Goal: Task Accomplishment & Management: Manage account settings

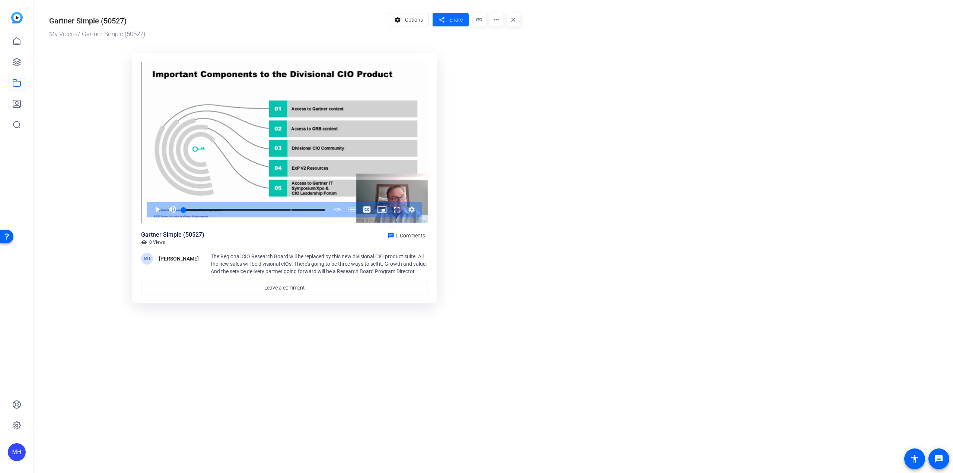
click at [438, 19] on mat-icon "share" at bounding box center [441, 20] width 9 height 10
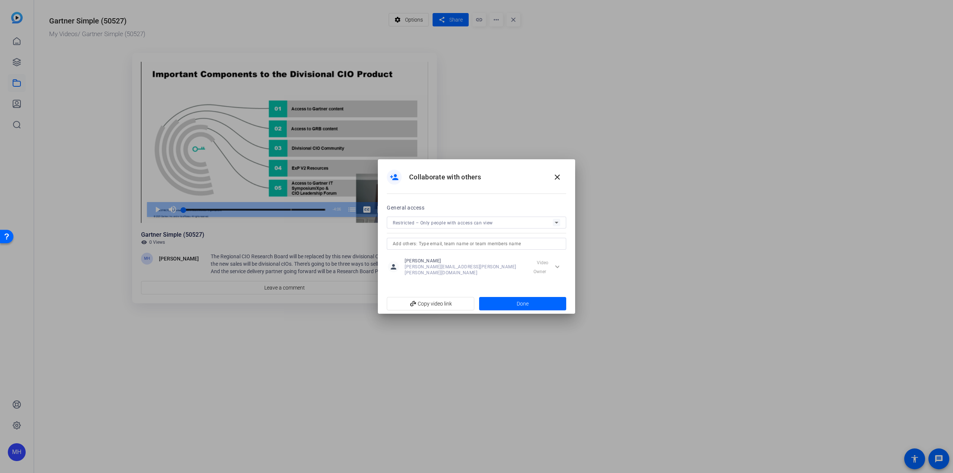
click at [430, 228] on div "Restricted – Only people with access can view" at bounding box center [473, 222] width 160 height 9
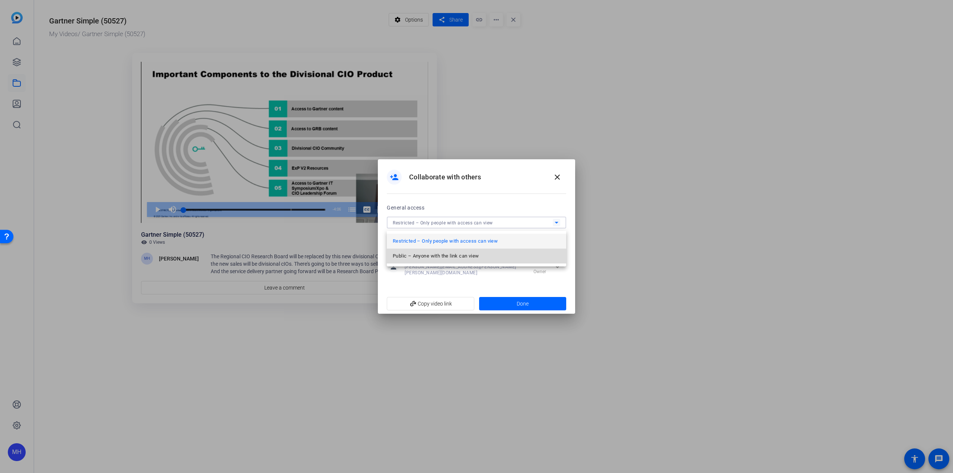
click at [433, 255] on span "Public – Anyone with the link can view" at bounding box center [436, 256] width 86 height 9
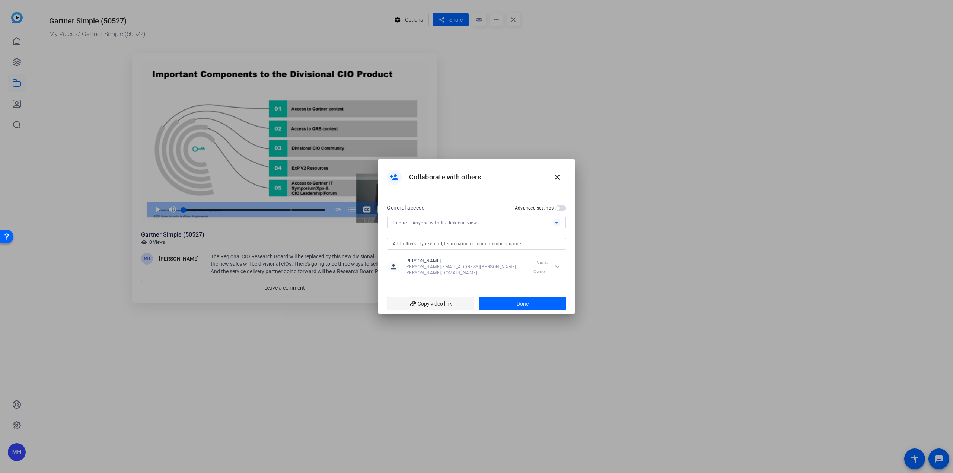
click at [440, 301] on span "add_link Copy video link" at bounding box center [431, 304] width 76 height 14
click at [565, 304] on span at bounding box center [523, 304] width 88 height 18
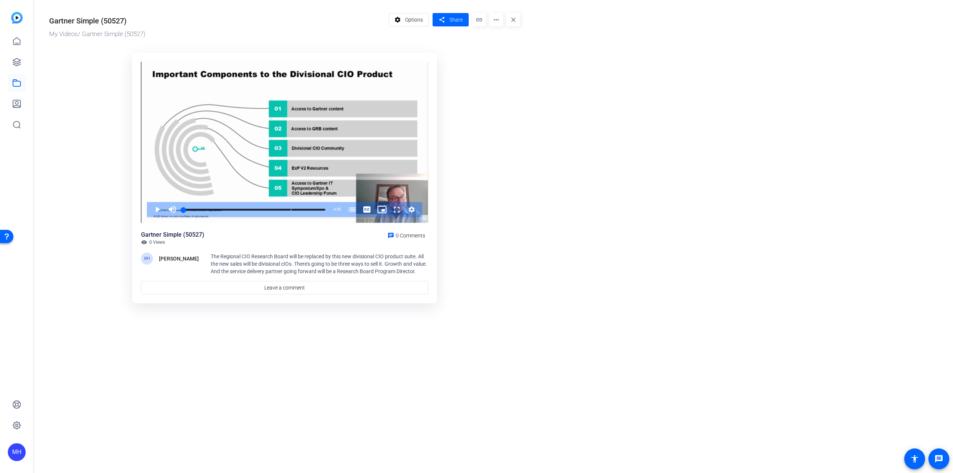
click at [224, 262] on span "The Regional CIO Research Board will be replaced by this new divisional CIO pro…" at bounding box center [319, 264] width 216 height 21
click at [368, 254] on span "The Regional CIO Research Board will be replaced by this new divisional CIO pro…" at bounding box center [319, 264] width 216 height 21
click at [497, 21] on mat-icon "more_horiz" at bounding box center [496, 19] width 13 height 13
click at [452, 34] on div at bounding box center [476, 236] width 953 height 473
click at [416, 18] on span "Options" at bounding box center [414, 20] width 18 height 14
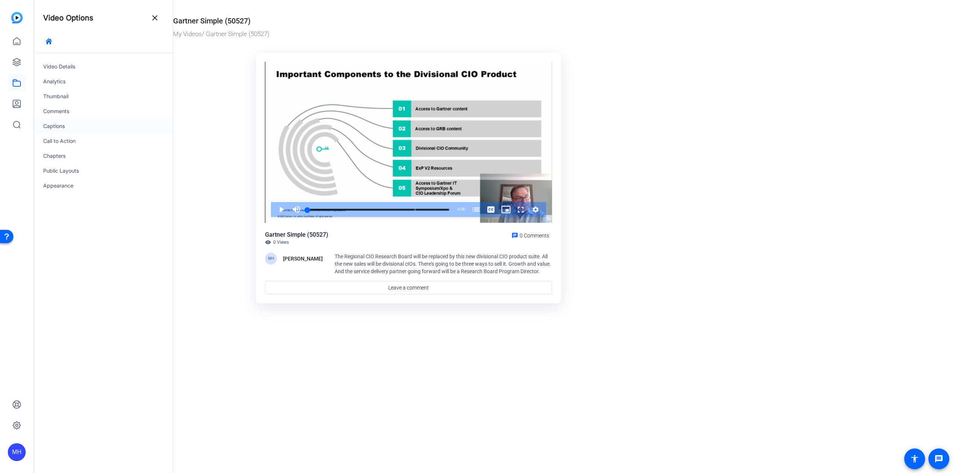
click at [110, 133] on div "Captions" at bounding box center [103, 126] width 139 height 15
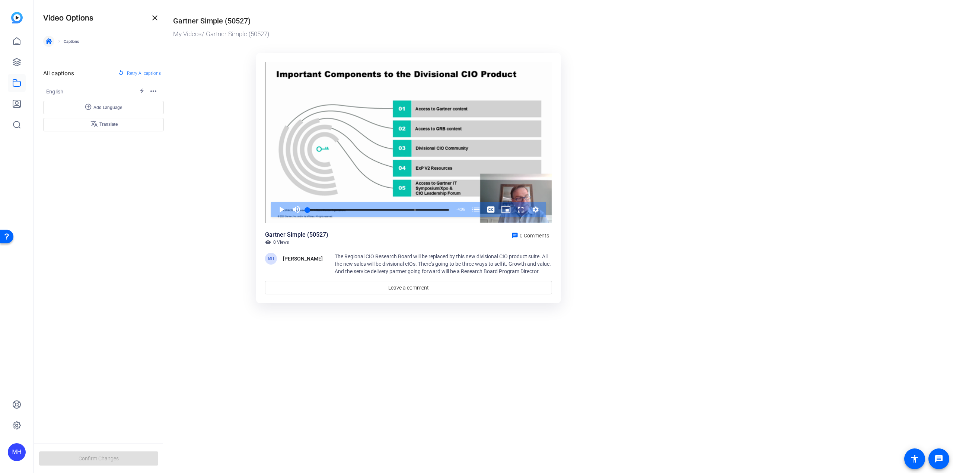
click at [47, 38] on span "button" at bounding box center [49, 41] width 18 height 18
click at [69, 69] on div "Video Details" at bounding box center [103, 66] width 139 height 15
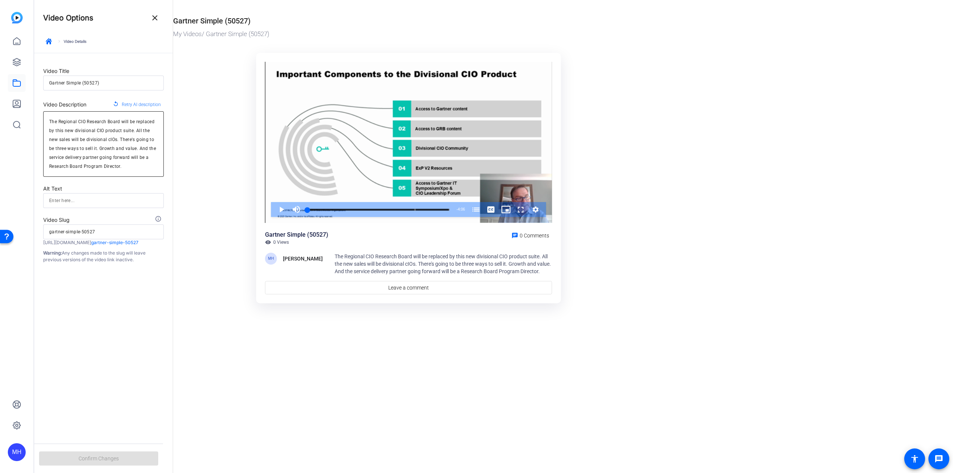
click at [83, 132] on textarea "The Regional CIO Research Board will be replaced by this new divisional CIO pro…" at bounding box center [103, 144] width 109 height 54
click at [108, 139] on textarea "The Regional CIO Research Board will be replaced by this new divisional CIO pro…" at bounding box center [103, 144] width 109 height 54
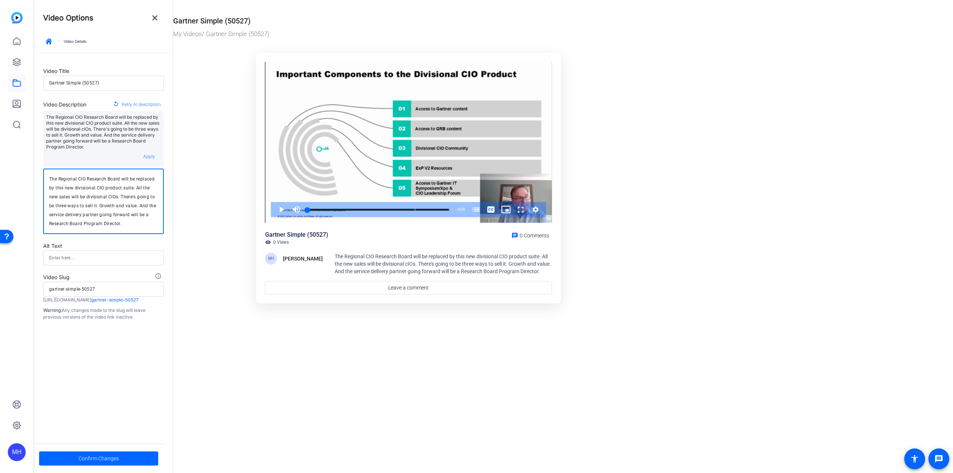
type textarea "The Regional CIO Research Board will be replaced by this new divisional CIO pro…"
click at [253, 318] on mat-drawer-content "Gartner Simple (50527) My Videos / Gartner Simple (50527) Video Player is loadi…" at bounding box center [561, 236] width 777 height 473
click at [83, 290] on input "gartner-simple-50527" at bounding box center [103, 289] width 109 height 9
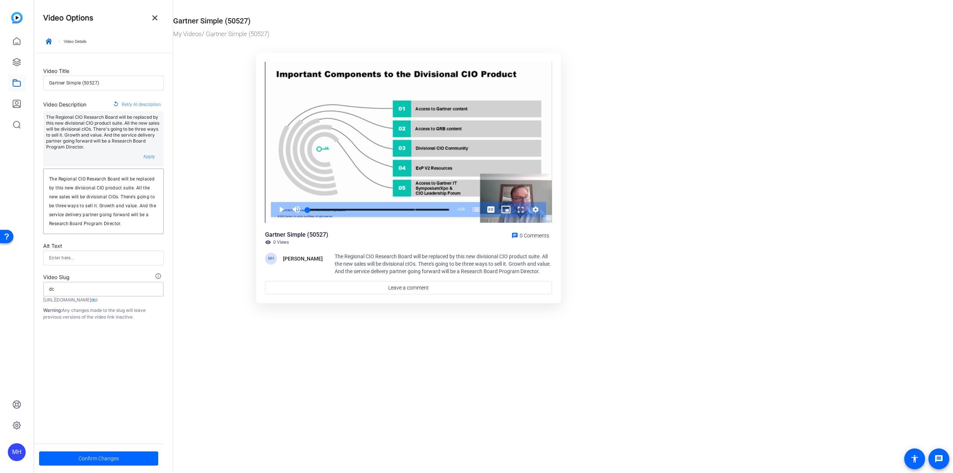
type input "d"
type input "r"
type input "grb-dcio-update"
click at [115, 460] on span "Confirm Changes" at bounding box center [99, 459] width 40 height 14
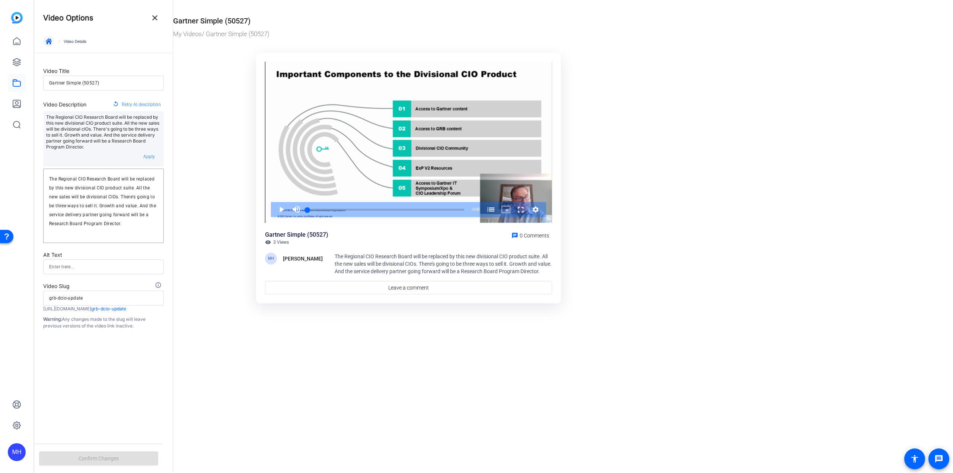
click at [50, 42] on icon "button" at bounding box center [49, 41] width 6 height 6
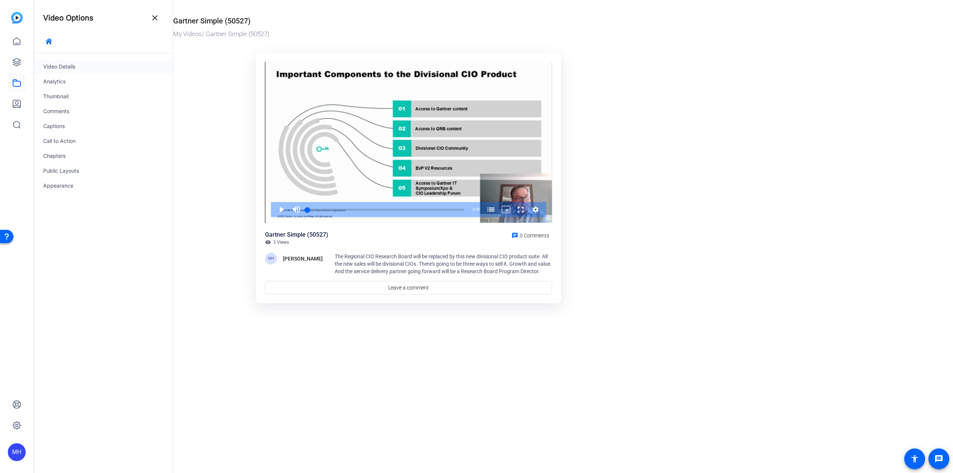
click at [66, 61] on div "Video Details" at bounding box center [103, 66] width 139 height 15
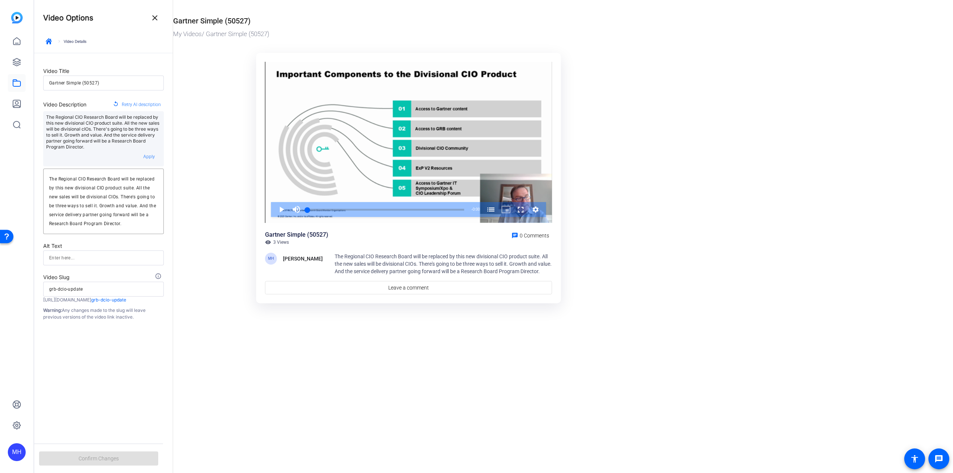
click at [72, 85] on input "Gartner Simple (50527)" at bounding box center [103, 83] width 109 height 9
type input "G"
type input "g"
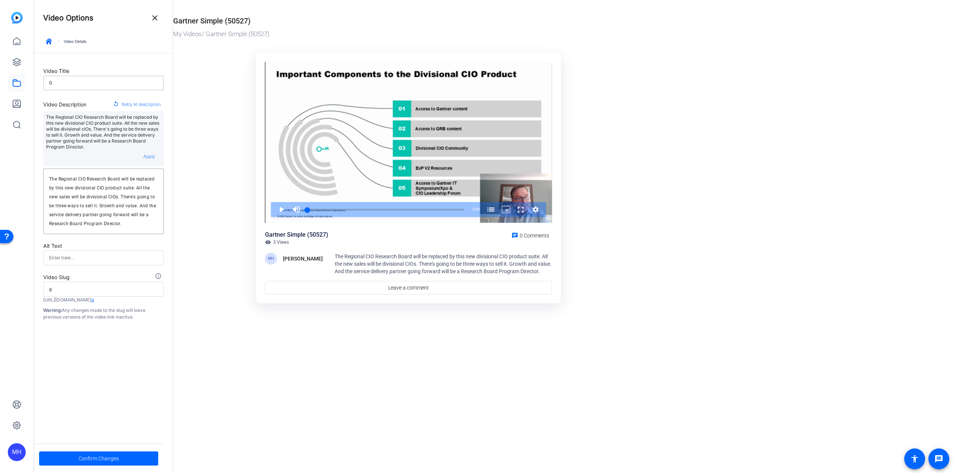
type input "Ga"
type input "ga"
type input "Gar"
type input "gar"
type input "Gart"
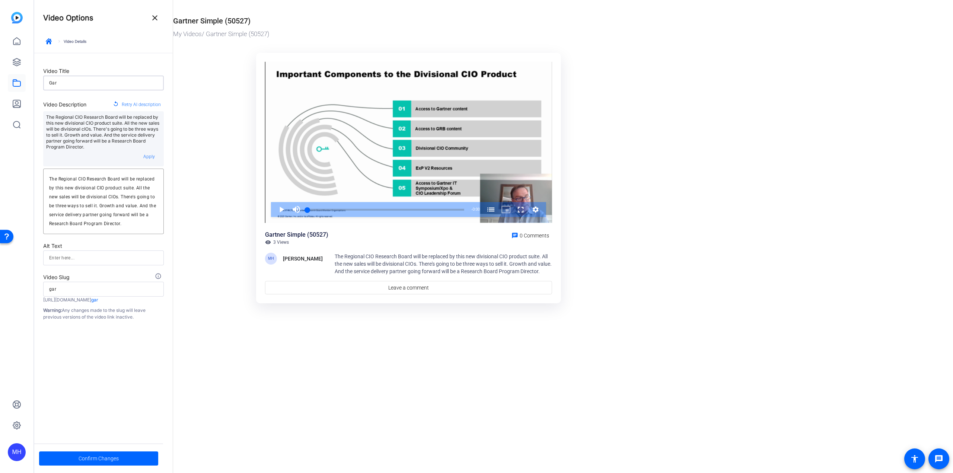
type input "gart"
type input "Gartn"
type input "gartn"
type input "Gartne"
type input "gartne"
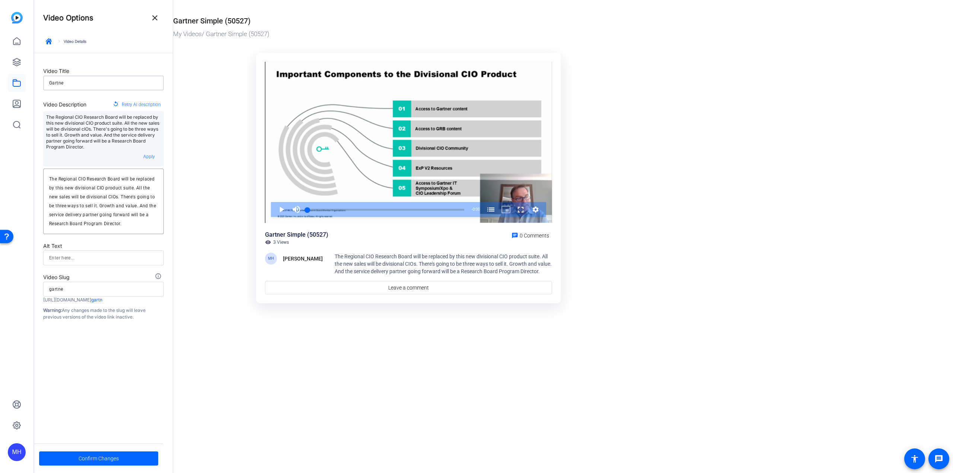
type input "Gartner"
type input "gartner"
type input "Gartner"
type input "gartner"
type input "Gartner R"
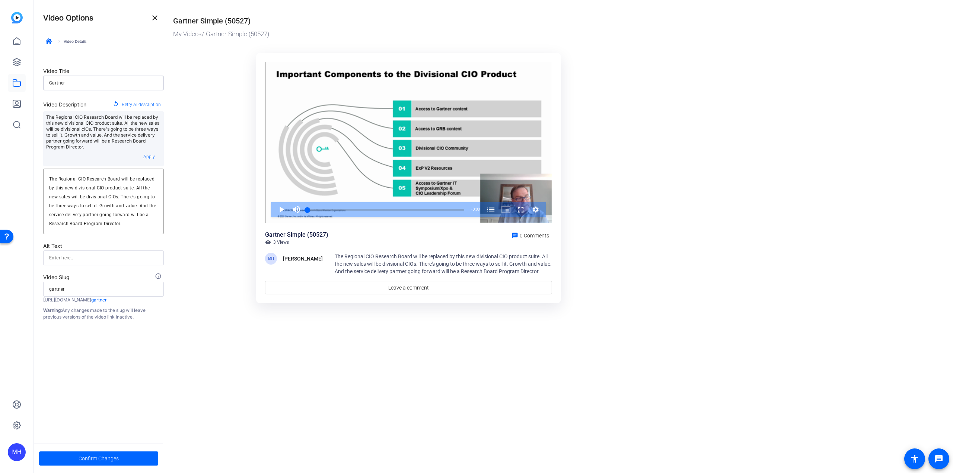
type input "gartner-r"
type input "Gartner Re"
type input "gartner-re"
type input "Gartner Res"
type input "gartner-res"
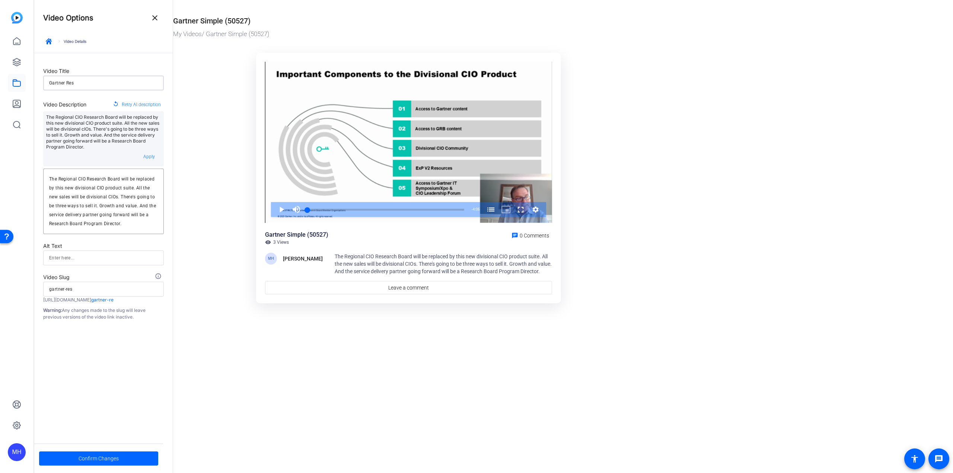
type input "Gartner Rese"
type input "gartner-rese"
type input "Gartner Resea"
type input "gartner-resea"
type input "Gartner Resear"
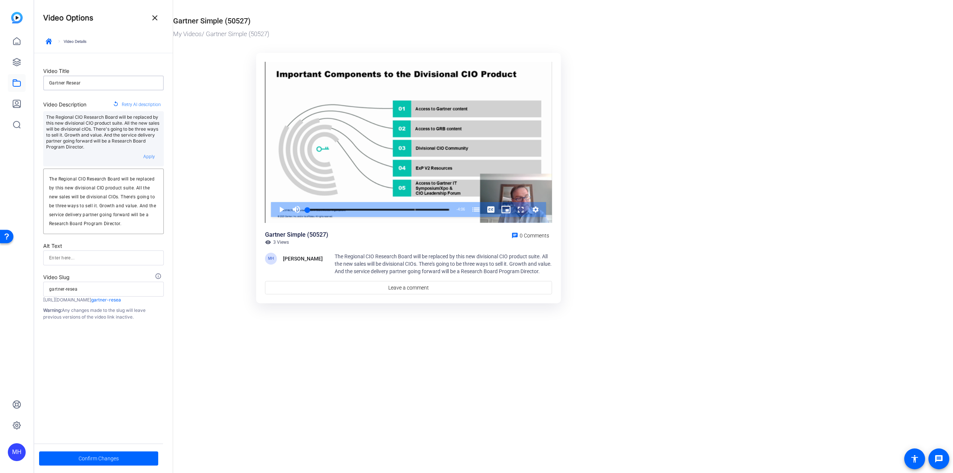
type input "gartner-resear"
type input "Gartner Researc"
type input "gartner-researc"
type input "Gartner Research"
type input "gartner-research"
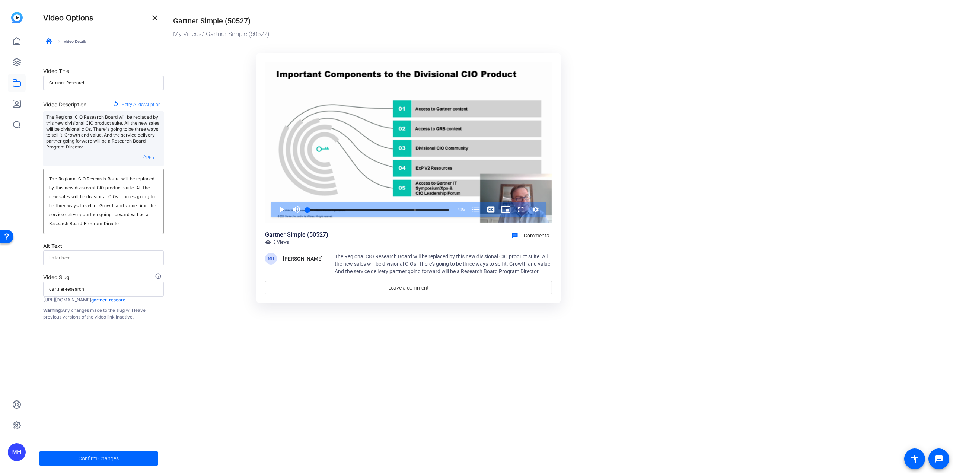
type input "Gartner Research"
type input "gartner-research"
type input "Gartner Research B"
type input "gartner-research-b"
type input "Gartner Research Bo"
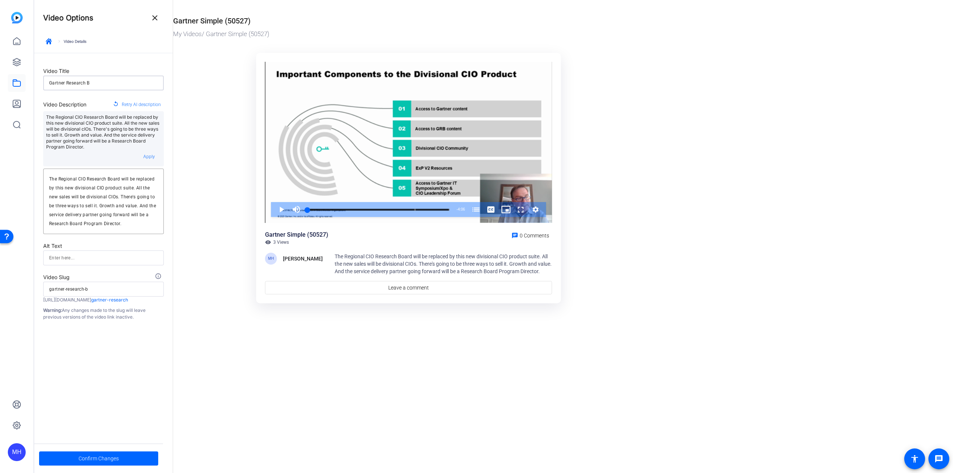
type input "gartner-research-bo"
type input "Gartner Research Boa"
type input "gartner-research-boa"
type input "Gartner Research Boar"
type input "gartner-research-boar"
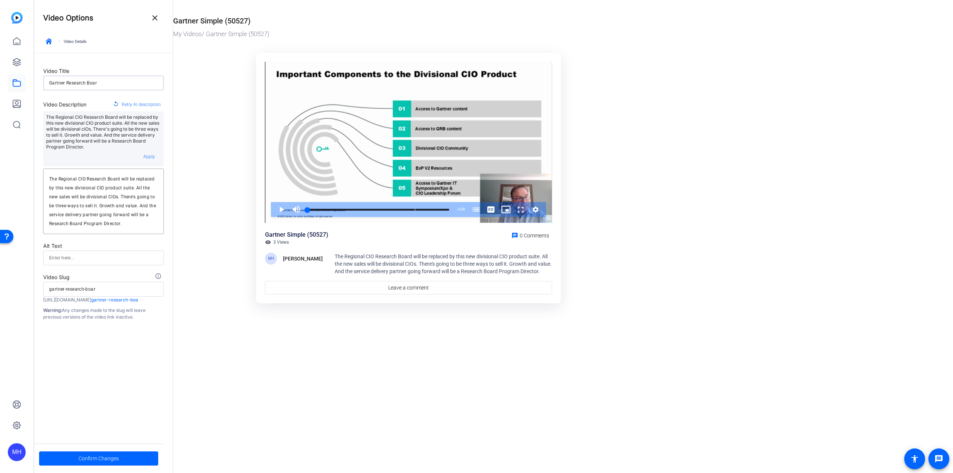
type input "Gartner Research Board"
type input "gartner-research-board"
type input "Gartner Research Board:"
type input "gartner-research-board"
type input "Gartner Research Board:"
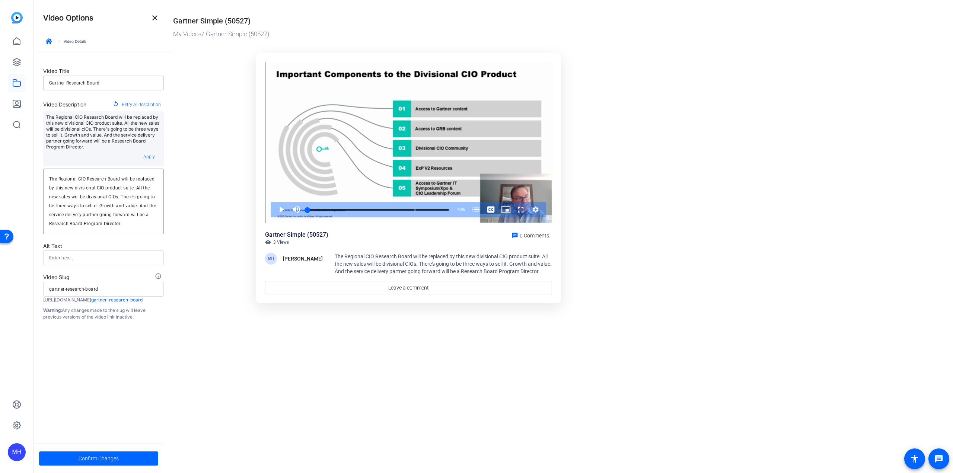
type input "gartner-research-board"
type input "Gartner Research Board: P"
type input "gartner-research-board-p"
type input "Gartner Research Board: Po"
type input "gartner-research-board-po"
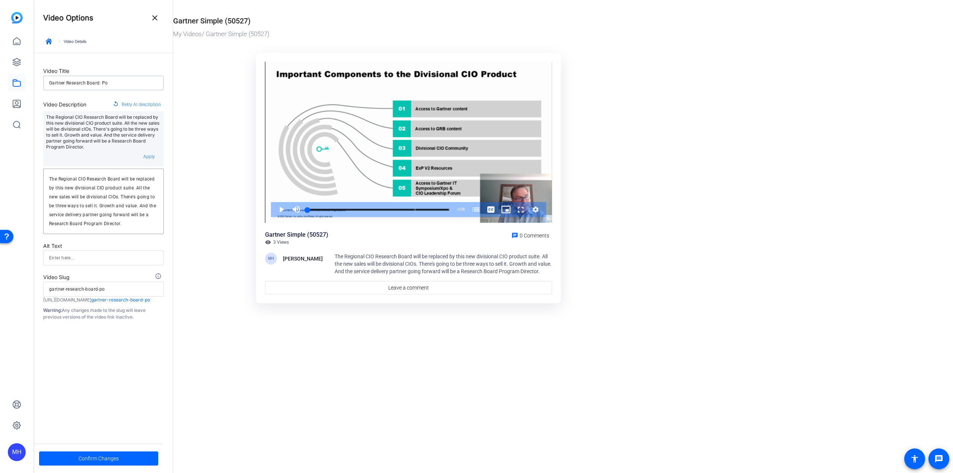
type input "Gartner Research Board: Por"
type input "gartner-research-board-por"
type input "Gartner Research Board: Po"
type input "gartner-research-board-po"
type input "Gartner Research Board: P"
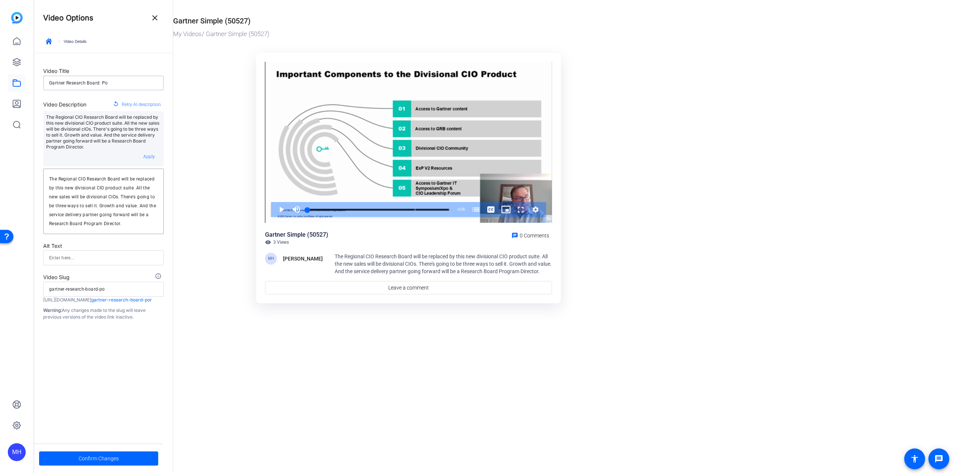
type input "gartner-research-board-p"
type input "Gartner Research Board:"
type input "gartner-research-board"
type input "Gartner Research Board: D"
type input "gartner-research-board-d"
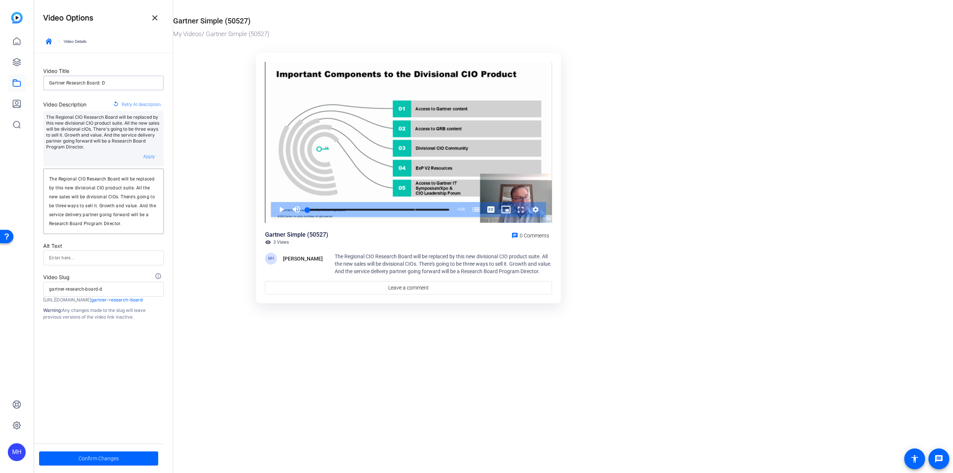
type input "Gartner Research Board: [GEOGRAPHIC_DATA]"
type input "gartner-research-board-dc"
type input "Gartner Research Board: DCI"
type input "gartner-research-board-dci"
type input "Gartner Research Board: DCIO"
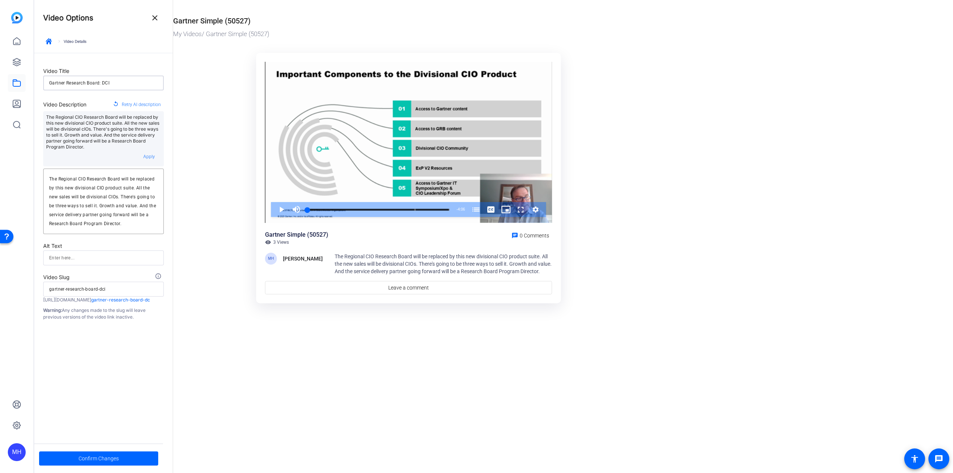
type input "gartner-research-board-dcio"
type input "Gartner Research Board: DCIO"
type input "gartner-research-board-dcio"
type input "Gartner Research Board: DCIO P"
type input "gartner-research-board-dcio-p"
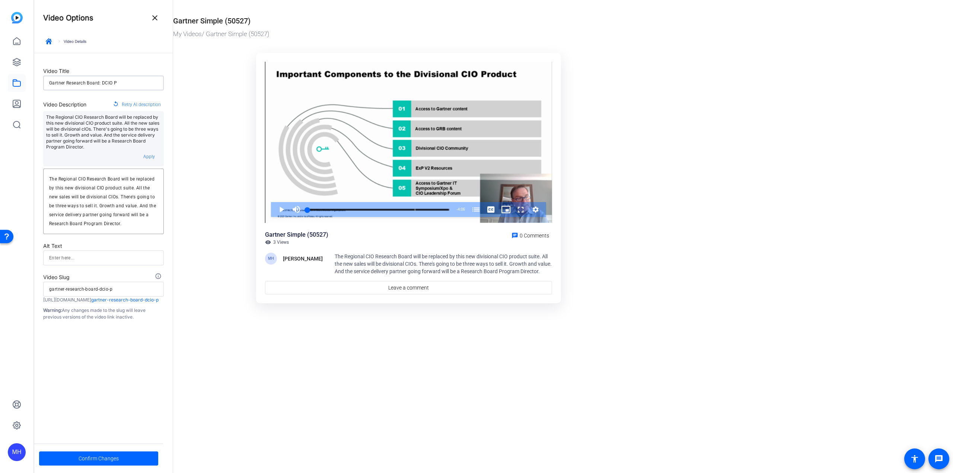
type input "Gartner Research Board: DCIO"
type input "gartner-research-board-dcio"
type input "Gartner Research Board: DCIO"
type input "gartner-research-board-dcio"
type input "Gartner Research Board: DCI"
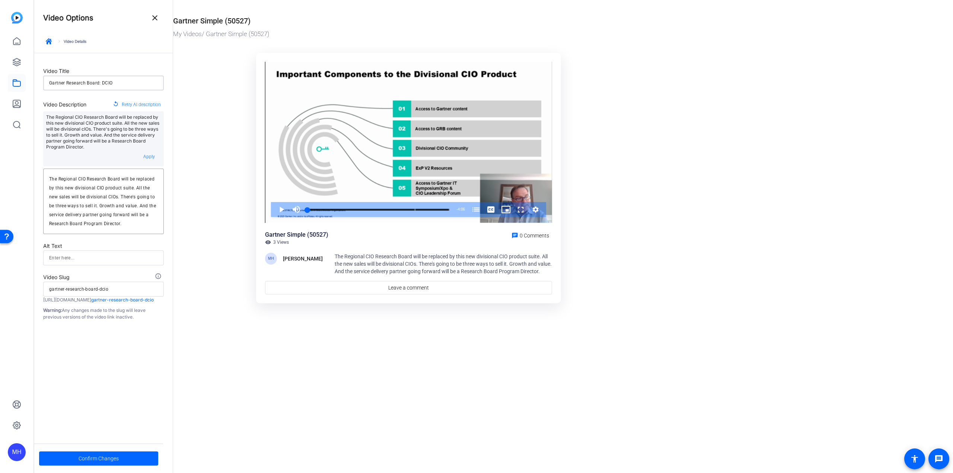
type input "gartner-research-board-dci"
type input "Gartner Research Board: [GEOGRAPHIC_DATA]"
type input "gartner-research-board-dc"
type input "Gartner Research Board: DCI"
type input "gartner-research-board-dci"
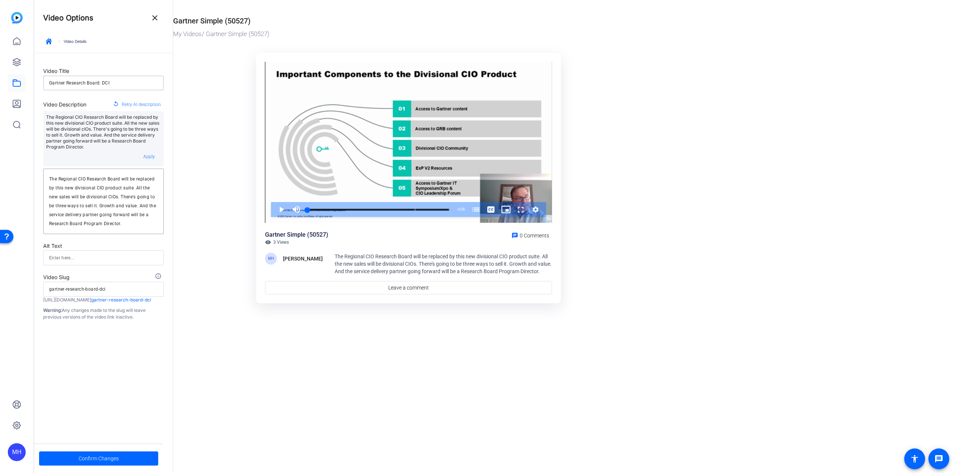
type input "Gartner Research Board: DCIO"
type input "gartner-research-board-dcio"
type input "Gartner Research Board: DCIO"
type input "gartner-research-board-dcio"
type input "Gartner Research Board: DCIO P"
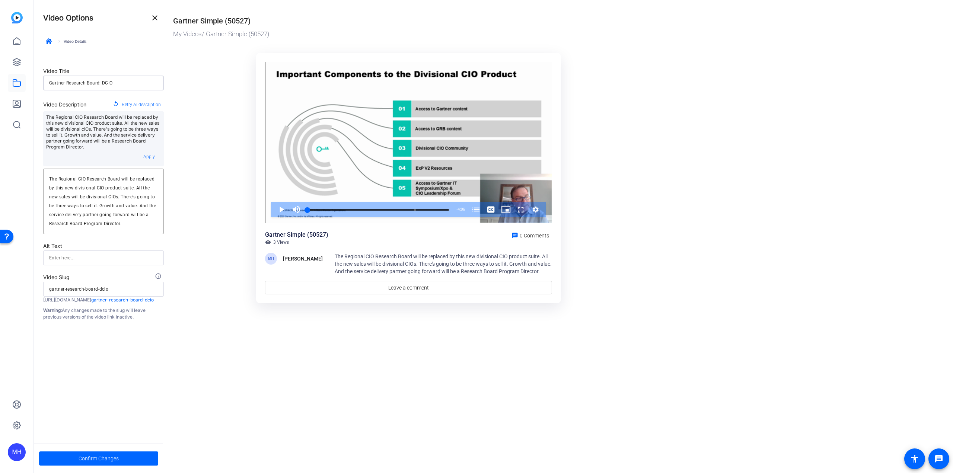
type input "gartner-research-board-dcio-p"
type input "Gartner Research Board: DCIO Pr"
type input "gartner-research-board-dcio-pr"
type input "Gartner Research Board: DCIO Pro"
type input "gartner-research-board-dcio-pro"
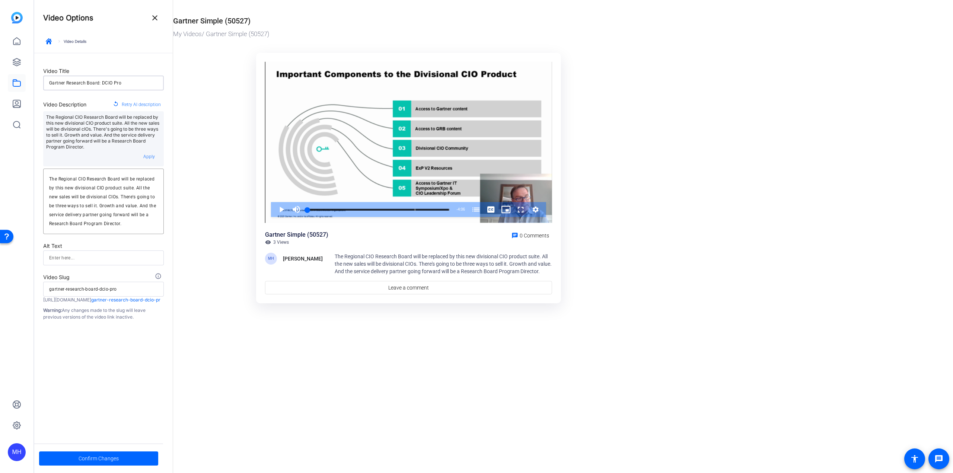
type input "Gartner Research Board: DCIO Prod"
type input "gartner-research-board-dcio-prod"
type input "Gartner Research Board: DCIO Produ"
type input "gartner-research-board-dcio-produ"
type input "Gartner Research Board: DCIO Produc"
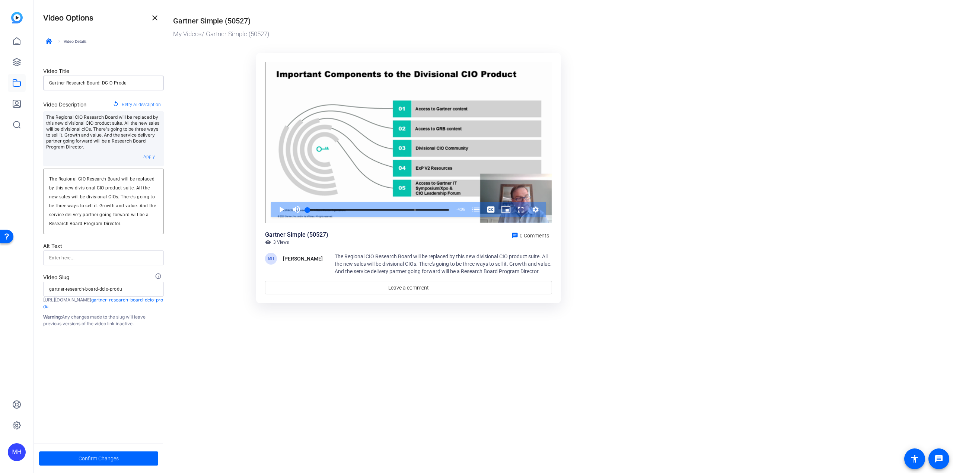
type input "gartner-research-board-dcio-produc"
type input "Gartner Research Board: DCIO Product"
type input "gartner-research-board-dcio-product"
type input "Gartner Research Board: DCIO Product"
type input "gartner-research-board-dcio-product"
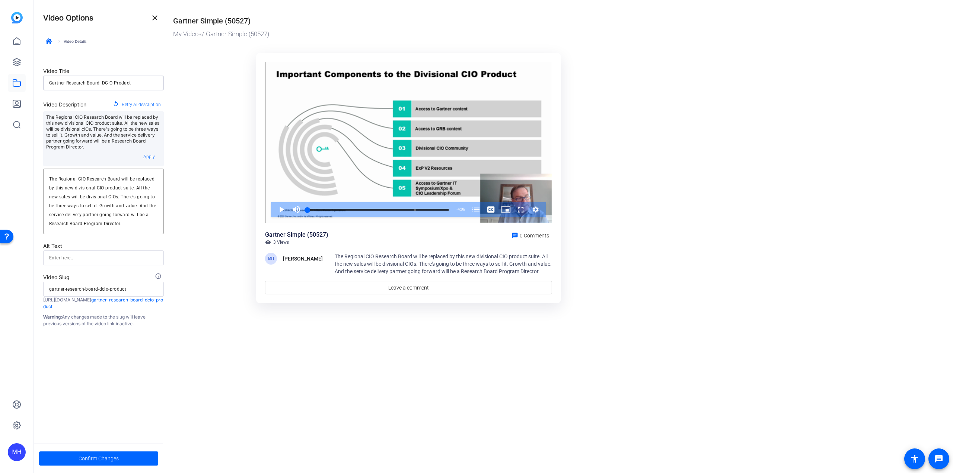
type input "Gartner Research Board: DCIO Product U"
type input "gartner-research-board-dcio-product-u"
type input "Gartner Research Board: DCIO Product Up"
type input "gartner-research-board-dcio-product-up"
type input "Gartner Research Board: DCIO Product Upd"
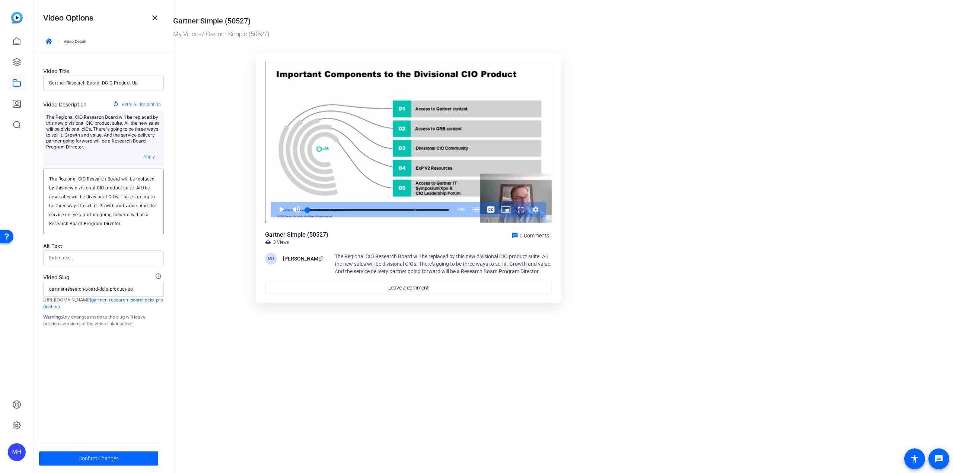
type input "gartner-research-board-dcio-product-upd"
type input "Gartner Research Board: DCIO Product Upda"
type input "gartner-research-board-dcio-product-upda"
type input "Gartner Research Board: DCIO Product Updat"
type input "gartner-research-board-dcio-product-updat"
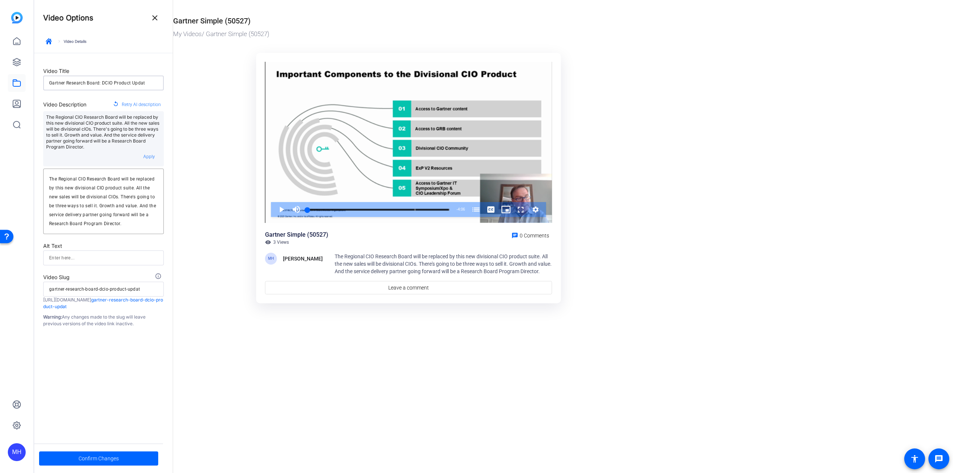
type input "Gartner Research Board: DCIO Product Update"
type input "gartner-research-board-dcio-product-update"
type input "Gartner Research Board: DCIO Product Update"
click at [79, 383] on div "Video Title Gartner Research Board: DCIO Product Update Video Description repla…" at bounding box center [103, 243] width 139 height 381
click at [67, 453] on span at bounding box center [98, 459] width 119 height 18
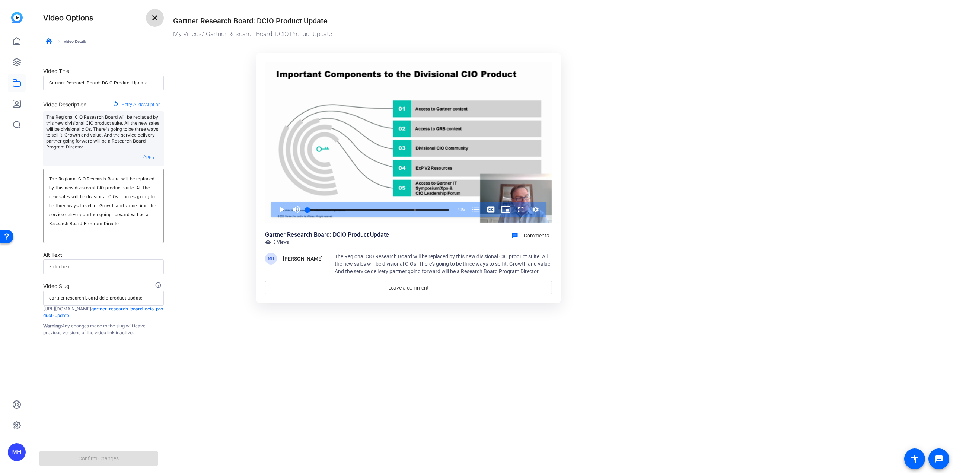
click at [158, 16] on mat-icon "close" at bounding box center [154, 17] width 9 height 9
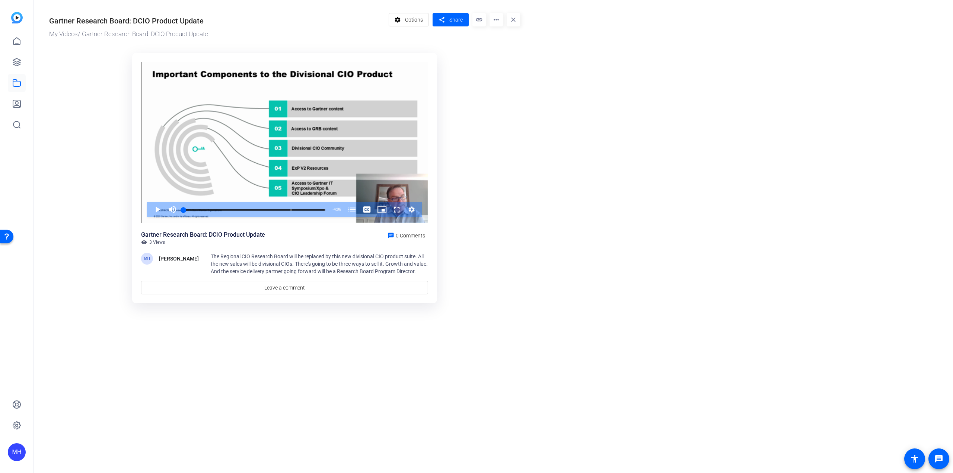
drag, startPoint x: 555, startPoint y: 213, endPoint x: 552, endPoint y: 210, distance: 4.2
click at [555, 213] on or-hosting-video-details "Gartner Research Board: DCIO Product Update My Videos / Gartner Research Board:…" at bounding box center [491, 157] width 915 height 315
click at [459, 25] on span at bounding box center [451, 20] width 36 height 18
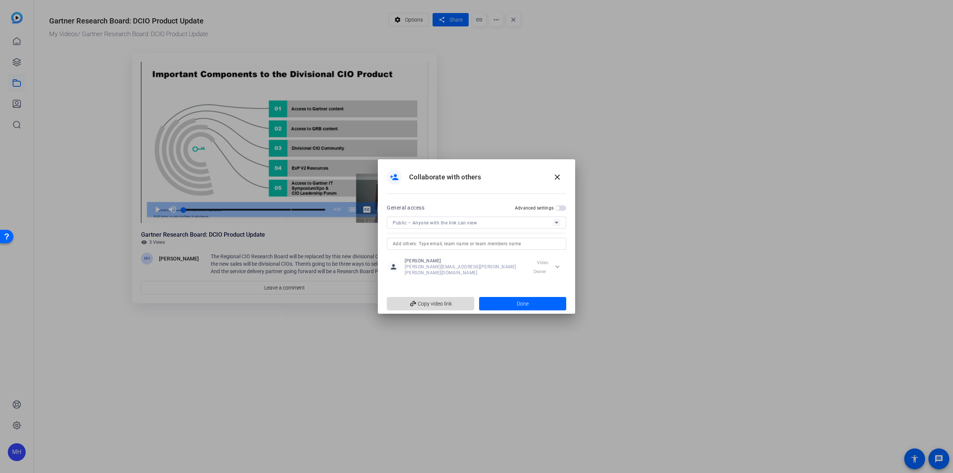
click at [426, 303] on span "add_link Copy video link" at bounding box center [431, 304] width 76 height 14
click at [536, 299] on span at bounding box center [523, 304] width 88 height 18
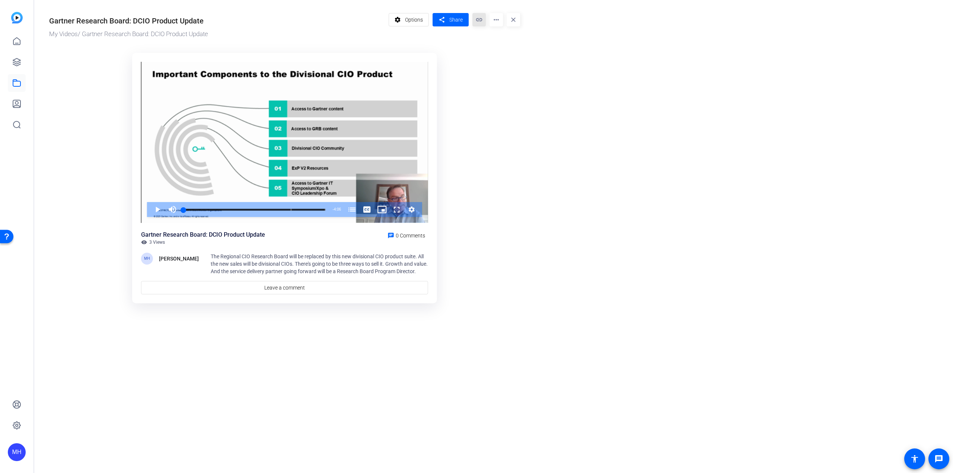
click at [477, 18] on mat-icon "link" at bounding box center [479, 19] width 13 height 13
click at [497, 17] on mat-icon "more_horiz" at bounding box center [496, 19] width 13 height 13
click at [509, 53] on span "Manage Hubs" at bounding box center [511, 51] width 31 height 9
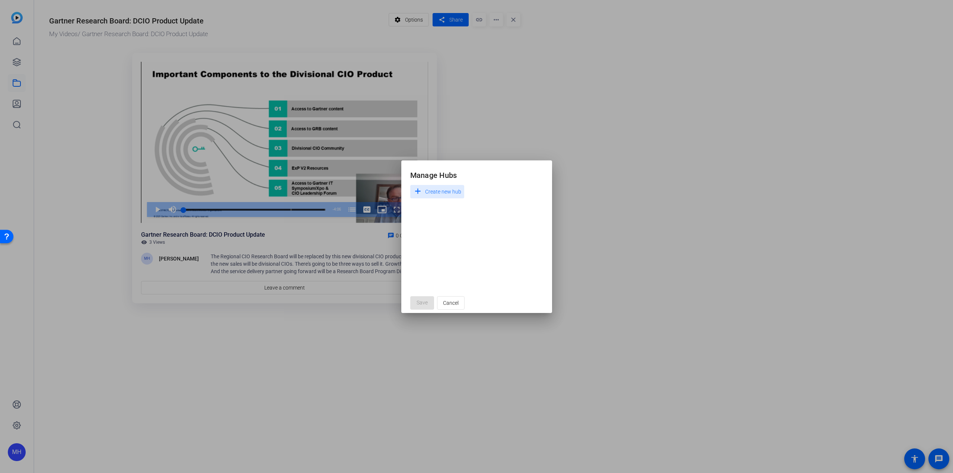
click at [452, 189] on span "Create new hub" at bounding box center [443, 191] width 36 height 9
click at [452, 189] on input at bounding box center [451, 191] width 70 height 9
type input "DCIO"
click at [507, 191] on mat-icon "check" at bounding box center [504, 191] width 8 height 8
click at [426, 207] on input "DCIO" at bounding box center [423, 206] width 15 height 15
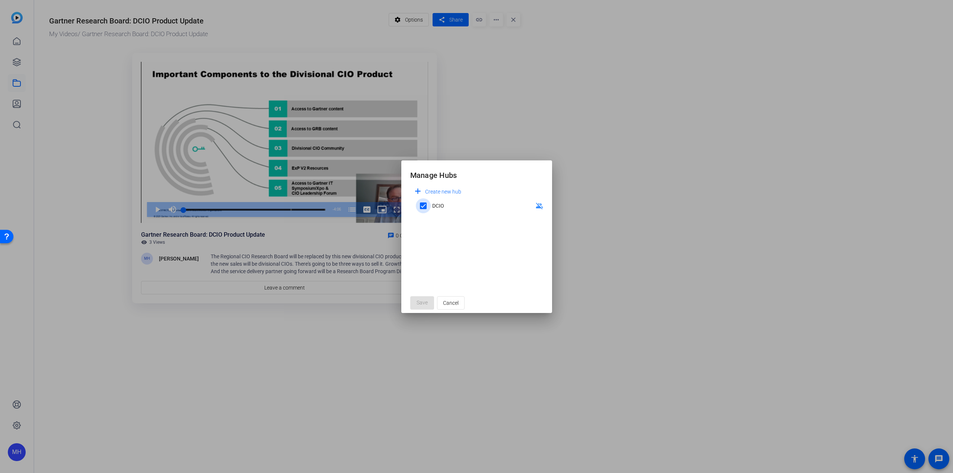
checkbox input "true"
click at [449, 308] on span "Cancel" at bounding box center [451, 303] width 16 height 14
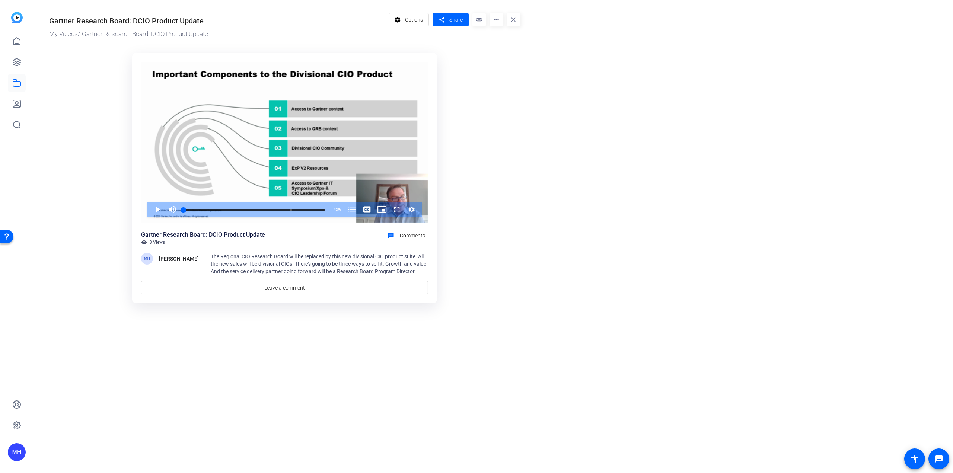
click at [624, 153] on or-hosting-video-details "Gartner Research Board: DCIO Product Update My Videos / Gartner Research Board:…" at bounding box center [491, 157] width 915 height 315
click at [492, 16] on mat-icon "more_horiz" at bounding box center [496, 19] width 13 height 13
click at [497, 34] on span "Analytics" at bounding box center [511, 33] width 31 height 9
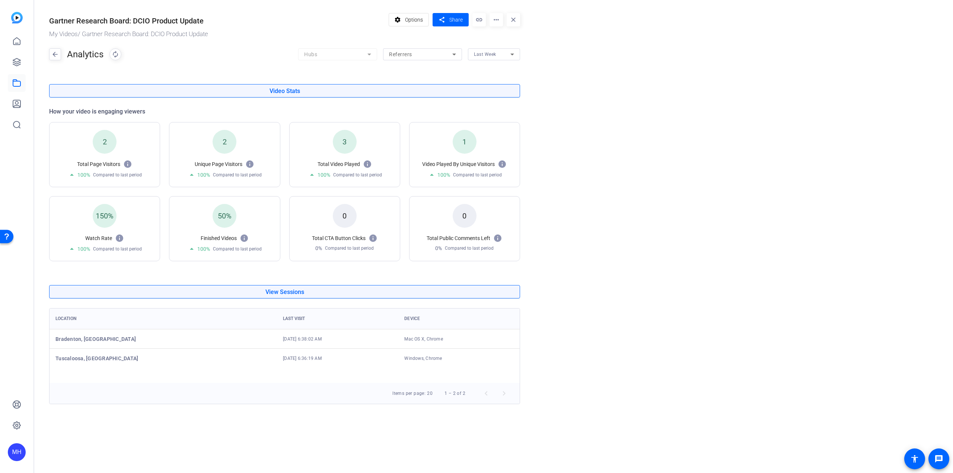
click at [675, 89] on or-hosting-video-details "Gartner Research Board: DCIO Product Update My Videos / Gartner Research Board:…" at bounding box center [491, 205] width 915 height 410
click at [55, 51] on mat-icon "arrow_back" at bounding box center [55, 54] width 11 height 12
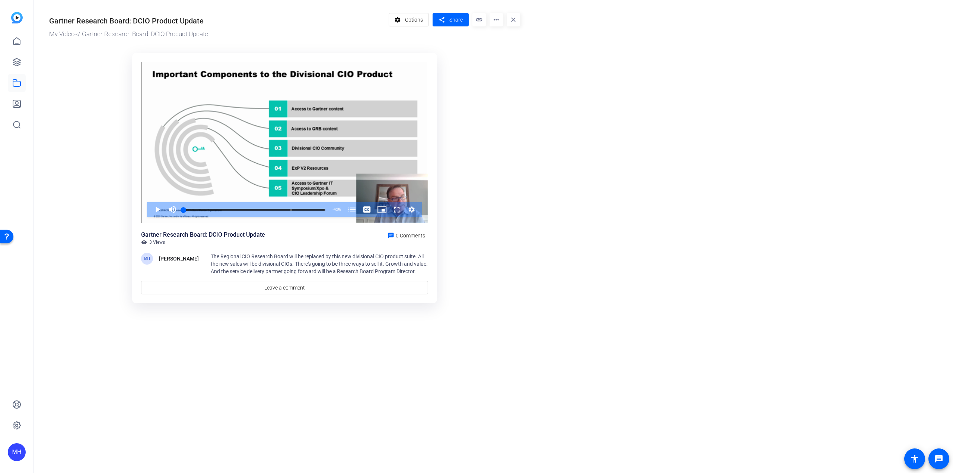
click at [277, 264] on span "The Regional CIO Research Board will be replaced by this new divisional CIO pro…" at bounding box center [319, 264] width 217 height 21
click at [405, 239] on span at bounding box center [407, 235] width 44 height 18
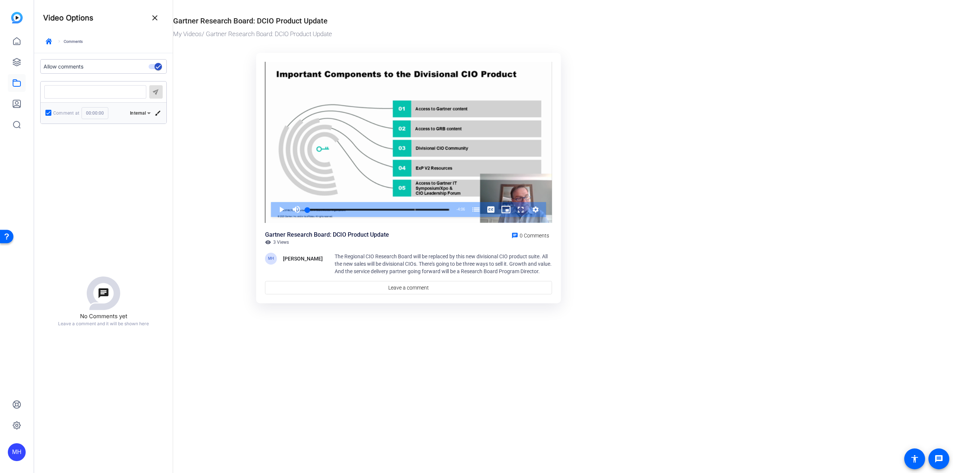
click at [139, 66] on div "Allow comments" at bounding box center [103, 66] width 127 height 15
click at [539, 273] on div "The Regional CIO Research Board will be replaced by this new divisional CIO pro…" at bounding box center [443, 264] width 217 height 22
click at [531, 265] on span "The Regional CIO Research Board will be replaced by this new divisional CIO pro…" at bounding box center [443, 264] width 217 height 21
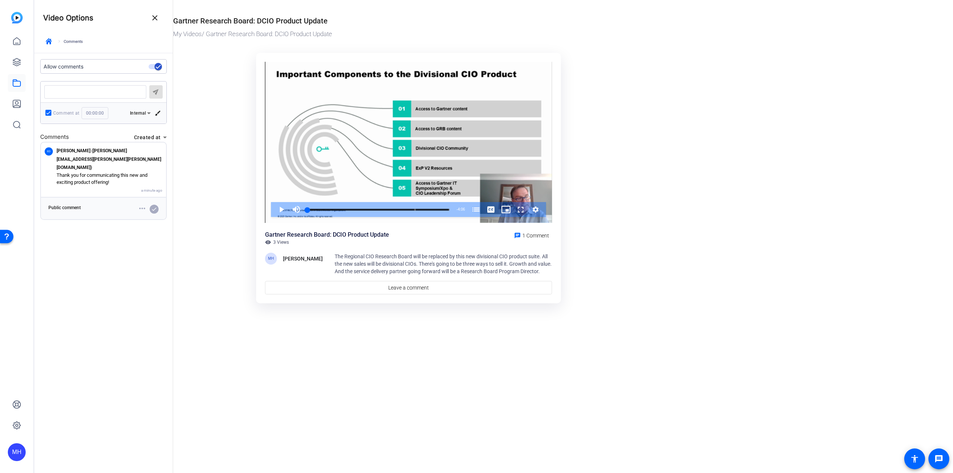
click at [150, 111] on icon at bounding box center [149, 113] width 9 height 9
click at [142, 139] on span "Public" at bounding box center [139, 140] width 13 height 9
click at [159, 112] on icon at bounding box center [159, 113] width 4 height 2
click at [152, 124] on span "Internal" at bounding box center [151, 125] width 16 height 9
click at [151, 67] on span "button" at bounding box center [158, 66] width 15 height 15
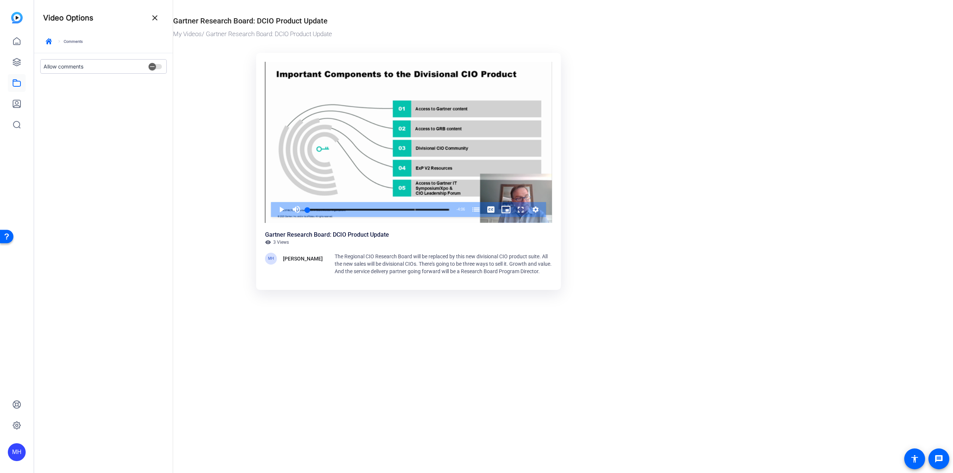
click at [295, 261] on div "[PERSON_NAME]" at bounding box center [303, 258] width 40 height 9
click at [294, 261] on div "[PERSON_NAME]" at bounding box center [303, 258] width 40 height 9
drag, startPoint x: 261, startPoint y: 263, endPoint x: 268, endPoint y: 257, distance: 9.3
click at [261, 262] on div "Video Player is loading. Play Video Play Mute Current Time 0:00 / Duration 4:06…" at bounding box center [408, 172] width 305 height 238
click at [270, 257] on div "MH" at bounding box center [271, 259] width 12 height 12
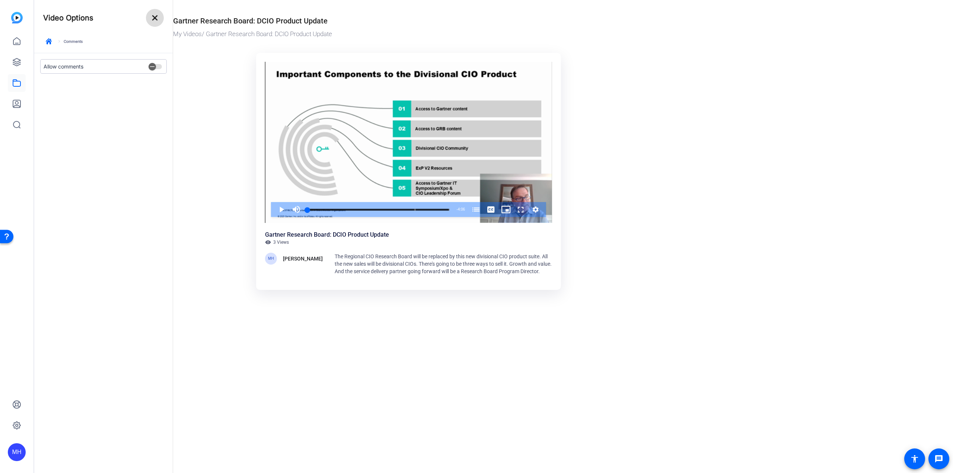
click at [154, 16] on mat-icon "close" at bounding box center [154, 17] width 9 height 9
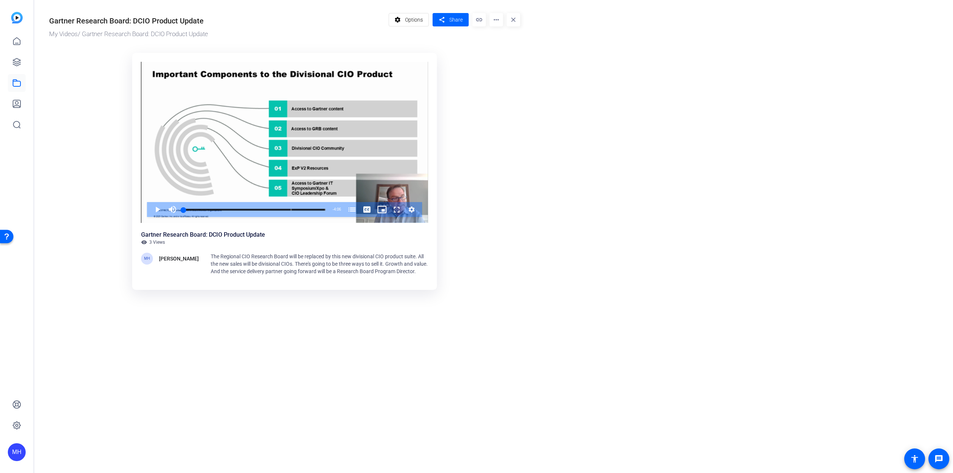
click at [496, 20] on mat-icon "more_horiz" at bounding box center [496, 19] width 13 height 13
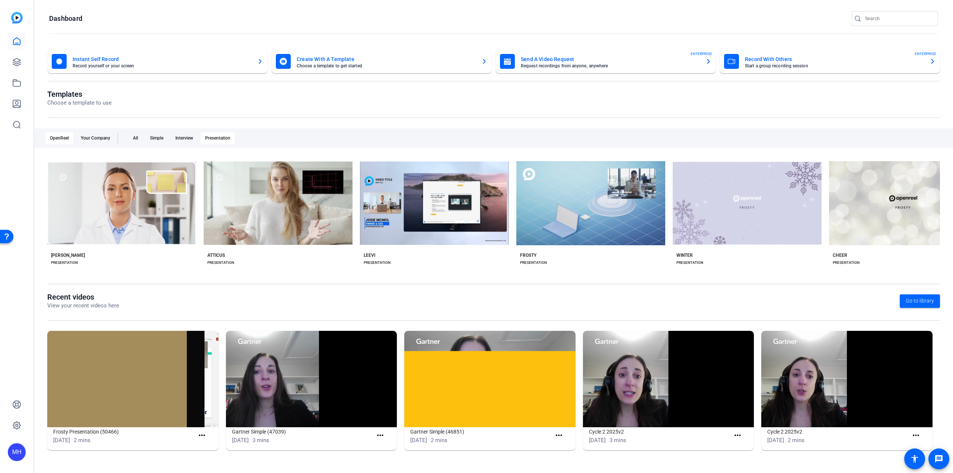
click at [7, 234] on div "Open Resource Center" at bounding box center [7, 236] width 6 height 6
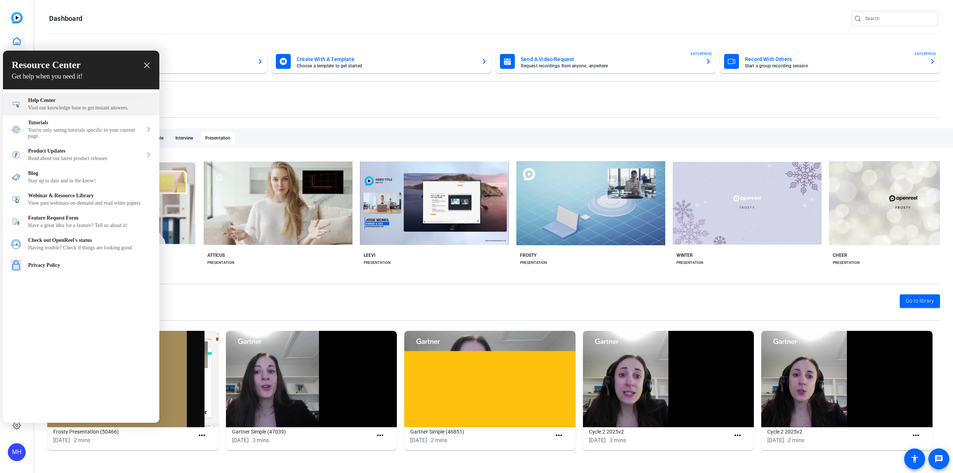
click at [61, 98] on div "Help Center Visit our knowledge base to get instant answers." at bounding box center [81, 104] width 156 height 22
